Goal: Check status: Check status

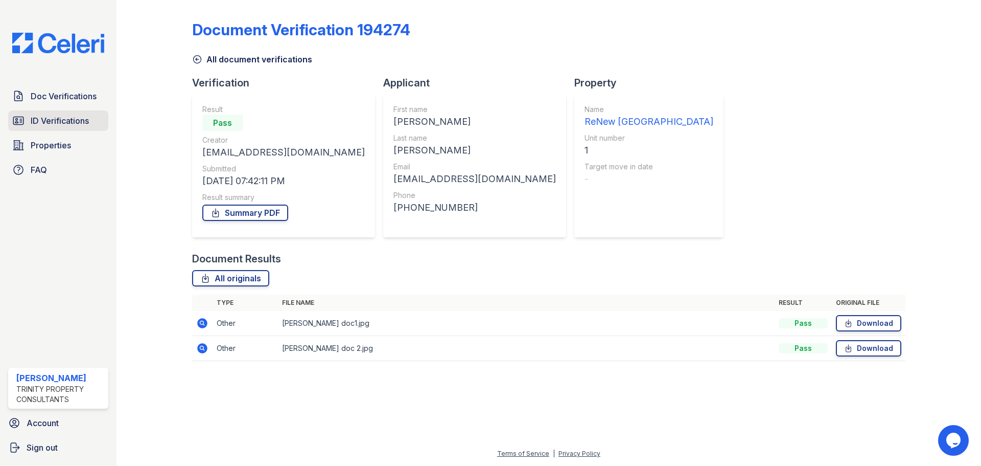
click at [42, 124] on span "ID Verifications" at bounding box center [60, 120] width 58 height 12
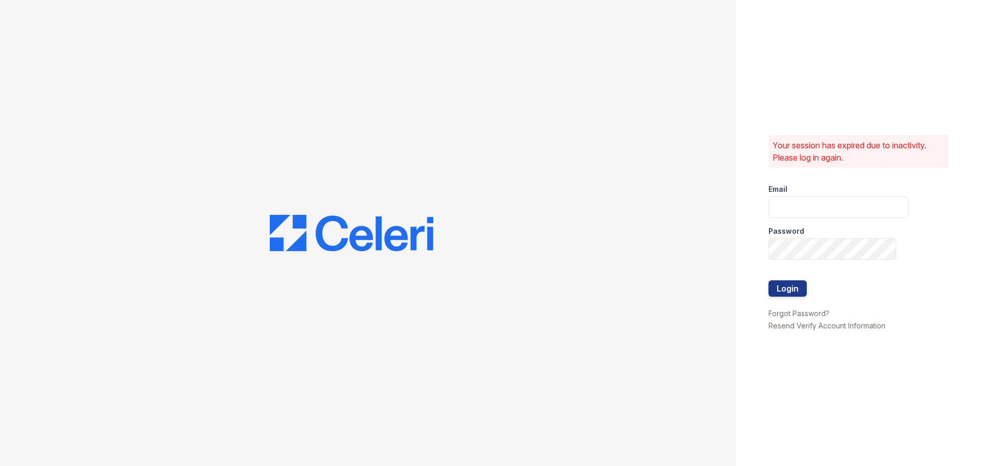
type input "jratley@trinity-pm.com"
click at [793, 282] on button "Login" at bounding box center [788, 288] width 38 height 16
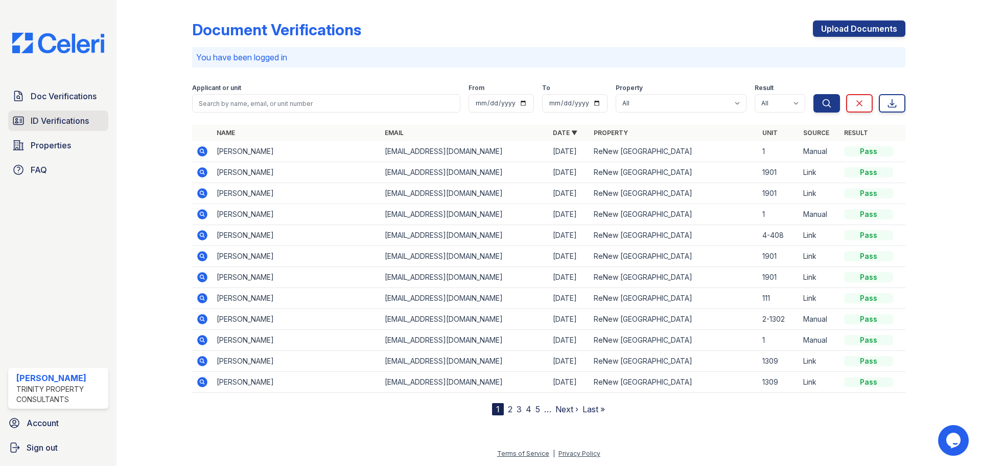
click at [46, 127] on span "ID Verifications" at bounding box center [60, 120] width 58 height 12
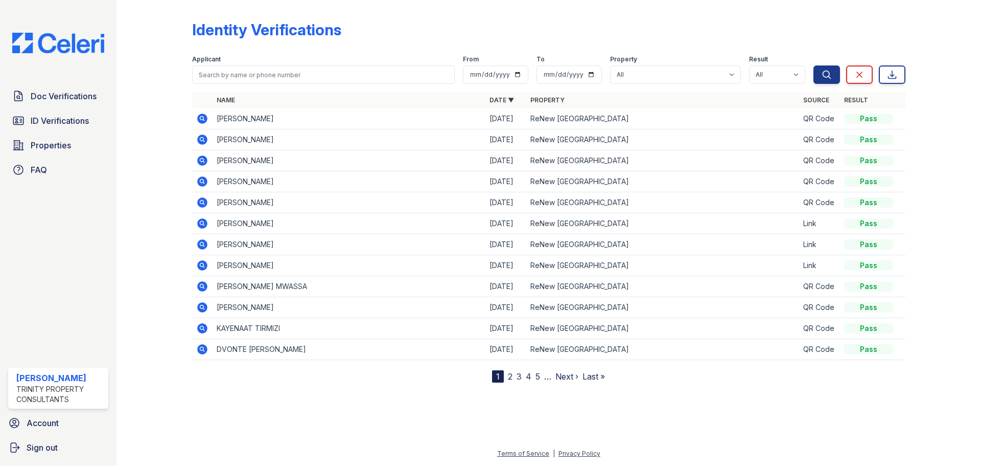
click at [205, 121] on icon at bounding box center [202, 118] width 10 height 10
